Goal: Transaction & Acquisition: Purchase product/service

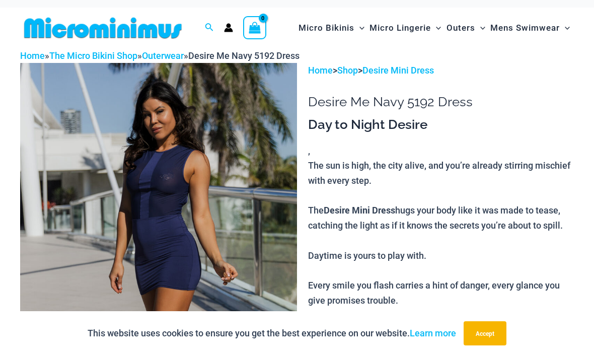
click at [249, 221] on img at bounding box center [158, 270] width 277 height 415
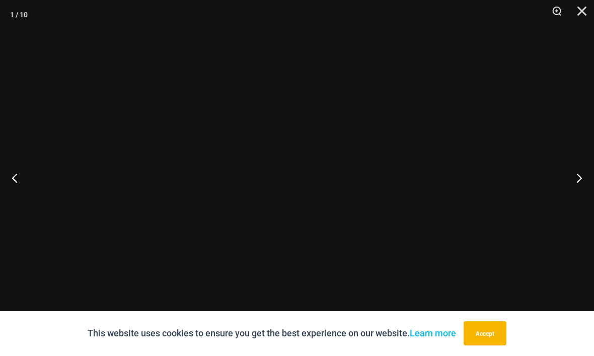
scroll to position [8, 0]
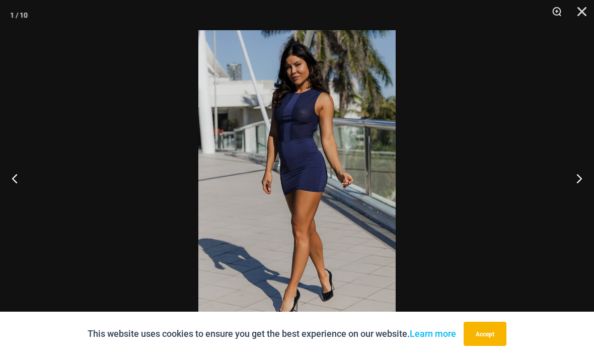
click at [584, 180] on button "Next" at bounding box center [575, 178] width 38 height 50
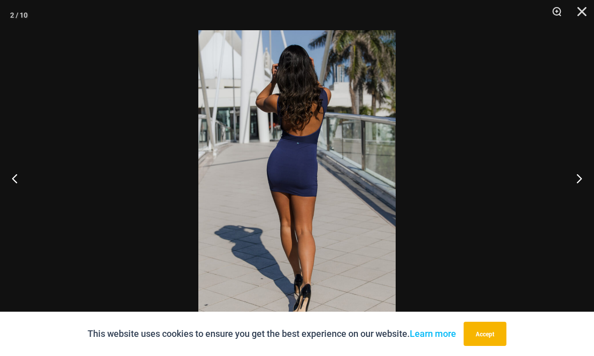
click at [495, 339] on button "Accept" at bounding box center [485, 334] width 43 height 24
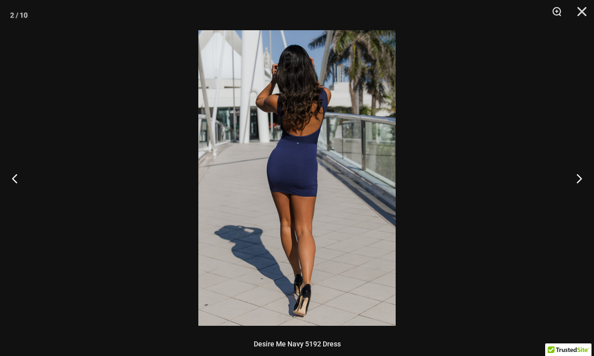
click at [588, 187] on button "Next" at bounding box center [575, 178] width 38 height 50
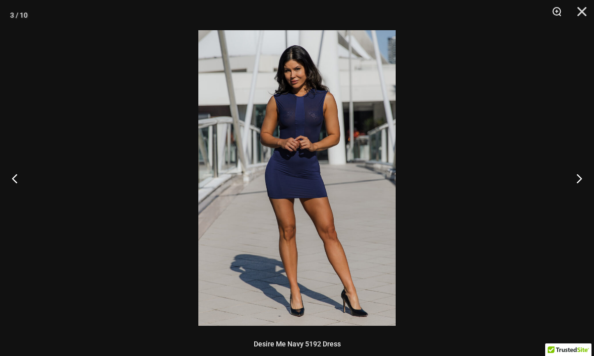
click at [581, 178] on button "Next" at bounding box center [575, 178] width 38 height 50
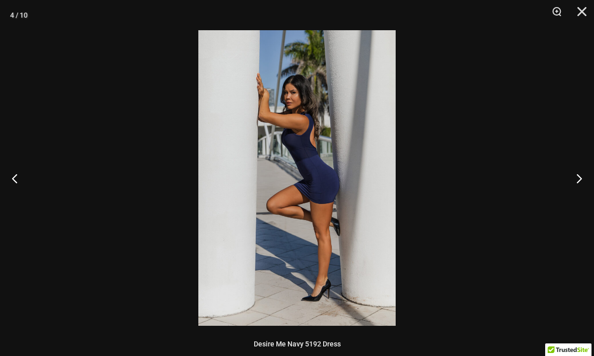
click at [575, 181] on button "Next" at bounding box center [575, 178] width 38 height 50
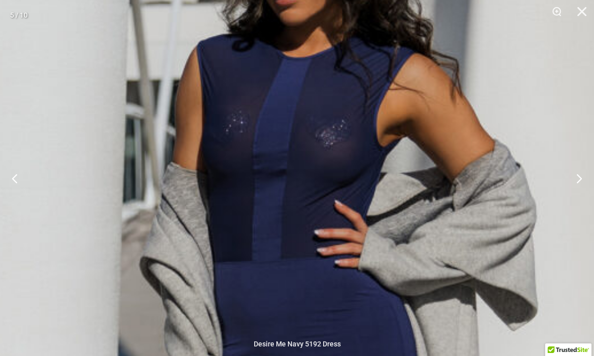
click at [578, 177] on button "Next" at bounding box center [575, 178] width 38 height 50
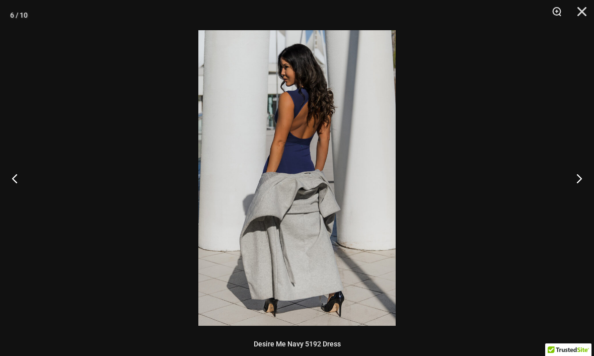
click at [579, 174] on button "Next" at bounding box center [575, 178] width 38 height 50
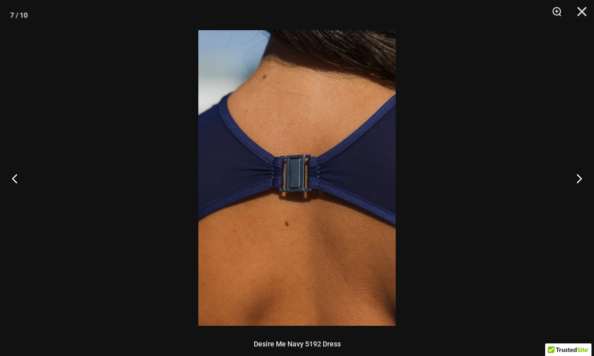
click at [587, 180] on button "Next" at bounding box center [575, 178] width 38 height 50
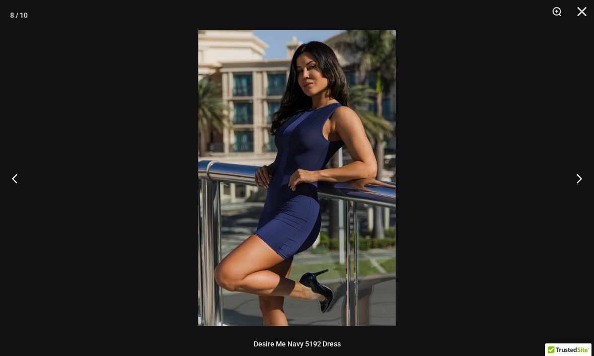
click at [553, 218] on div at bounding box center [297, 178] width 594 height 356
click at [579, 172] on div at bounding box center [297, 178] width 594 height 356
click at [586, 174] on button "Next" at bounding box center [575, 178] width 38 height 50
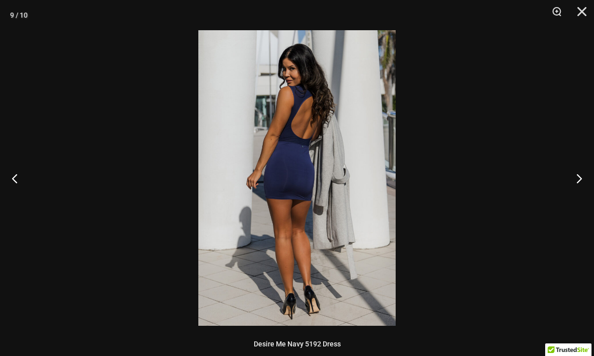
click at [580, 179] on button "Next" at bounding box center [575, 178] width 38 height 50
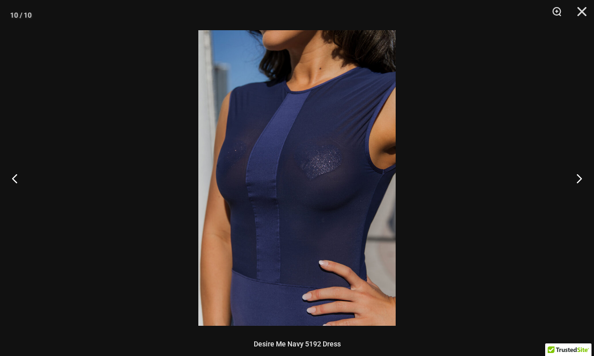
click at [588, 174] on button "Next" at bounding box center [575, 178] width 38 height 50
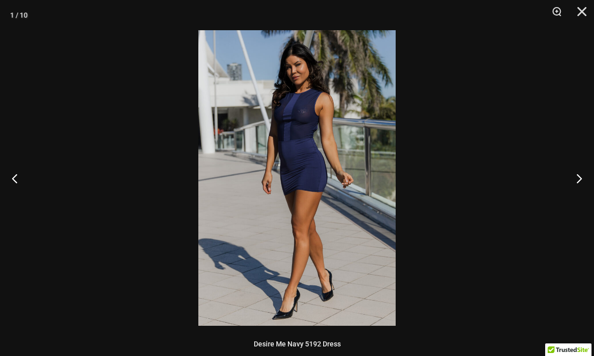
click at [580, 174] on button "Next" at bounding box center [575, 178] width 38 height 50
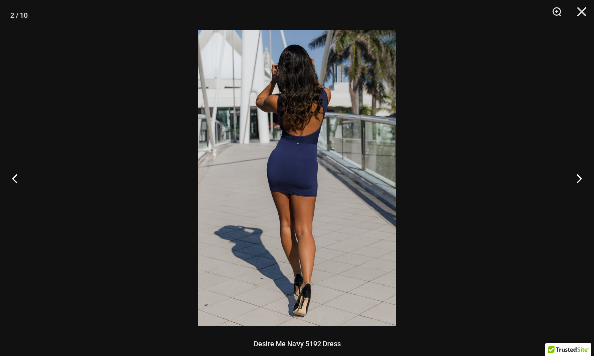
click at [588, 178] on button "Next" at bounding box center [575, 178] width 38 height 50
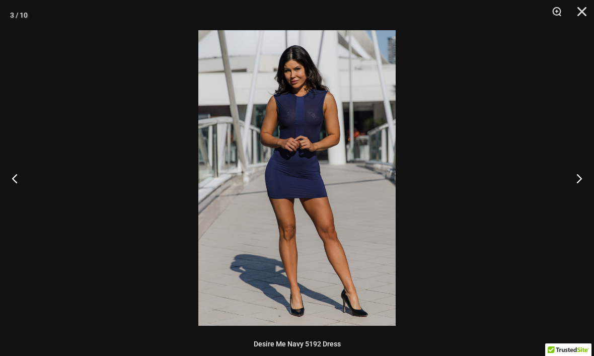
click at [590, 179] on button "Next" at bounding box center [575, 178] width 38 height 50
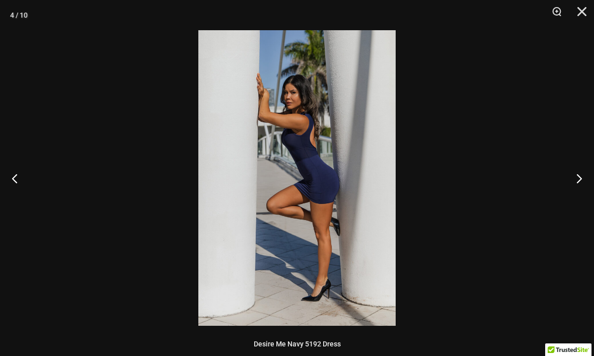
click at [583, 178] on button "Next" at bounding box center [575, 178] width 38 height 50
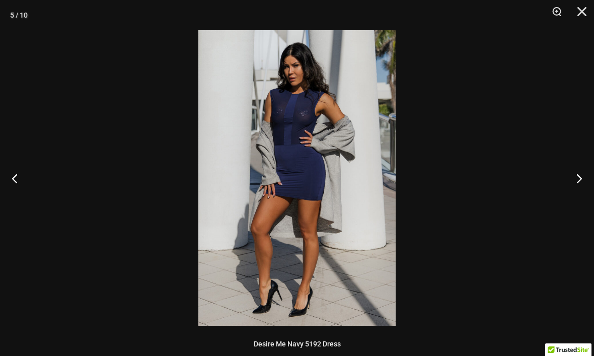
click at [587, 177] on button "Next" at bounding box center [575, 178] width 38 height 50
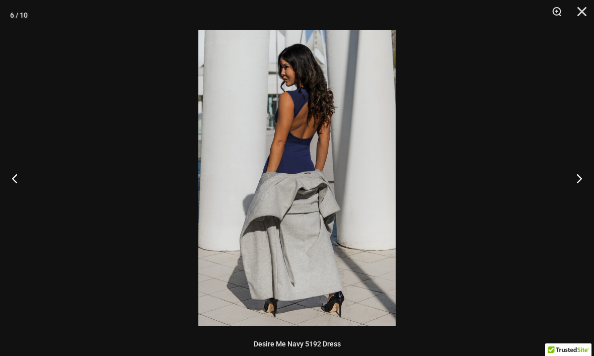
click at [589, 175] on button "Next" at bounding box center [575, 178] width 38 height 50
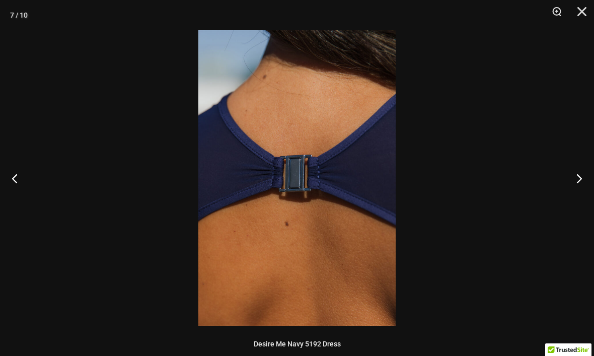
click at [589, 176] on button "Next" at bounding box center [575, 178] width 38 height 50
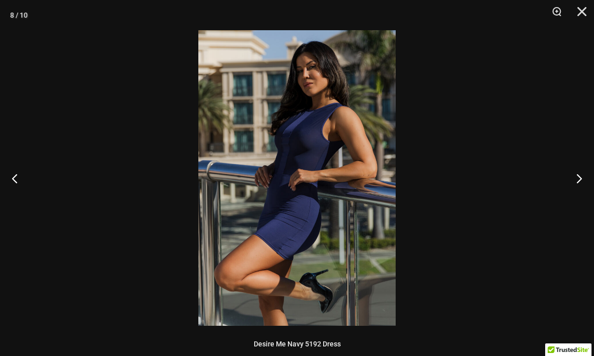
click at [588, 7] on button "Close" at bounding box center [578, 15] width 25 height 30
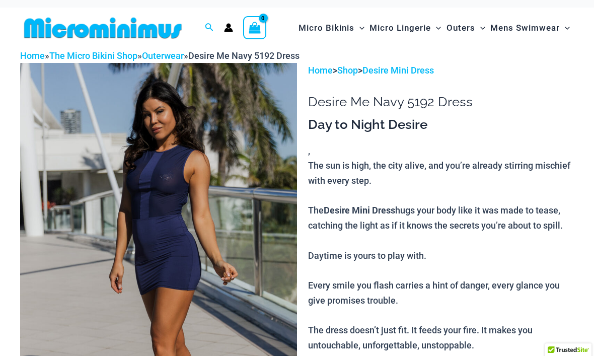
scroll to position [0, 0]
